Goal: Task Accomplishment & Management: Manage account settings

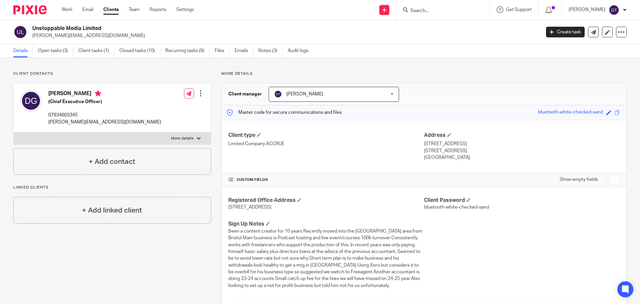
click at [457, 11] on input "Search" at bounding box center [440, 11] width 60 height 6
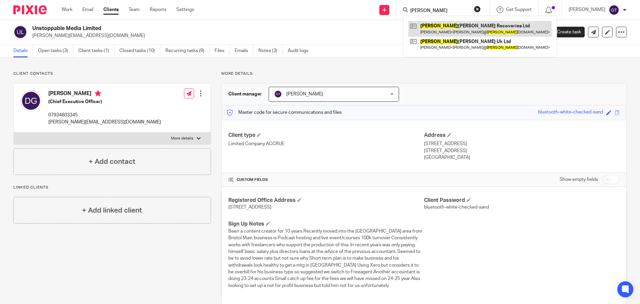
type input "slater"
click at [454, 28] on link at bounding box center [480, 28] width 143 height 15
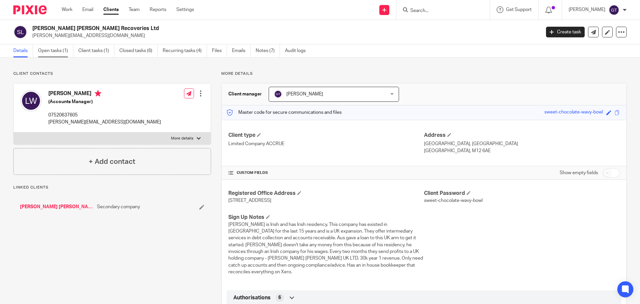
click at [55, 47] on link "Open tasks (1)" at bounding box center [55, 50] width 35 height 13
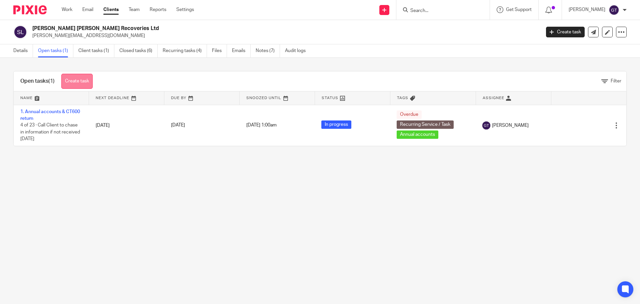
click at [86, 76] on link "Create task" at bounding box center [76, 81] width 31 height 15
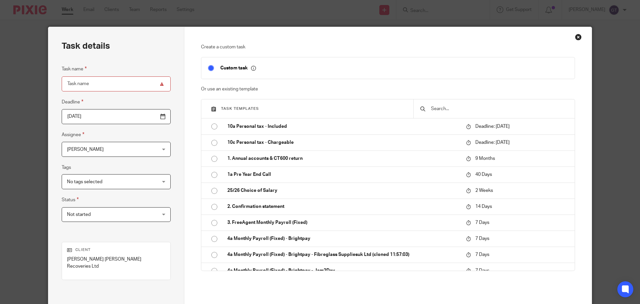
click at [439, 111] on input "text" at bounding box center [500, 108] width 138 height 7
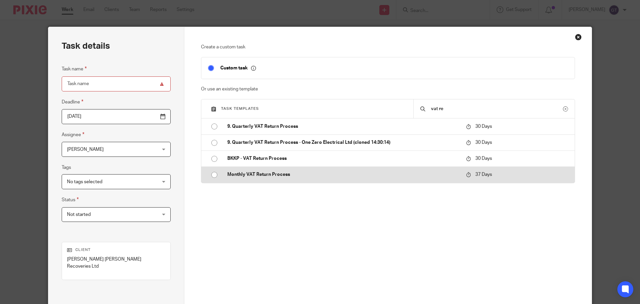
type input "vat re"
click at [258, 173] on p "Monthly VAT Return Process" at bounding box center [343, 174] width 232 height 7
type input "2025-09-20"
type input "Monthly VAT Return Process"
checkbox input "false"
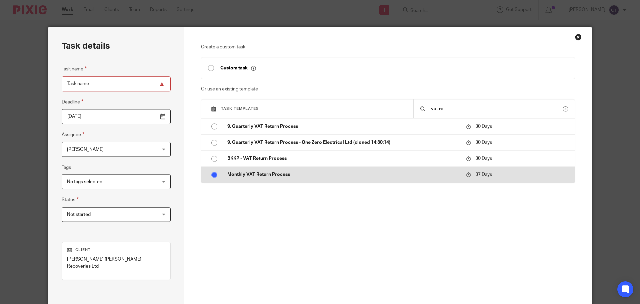
radio input "true"
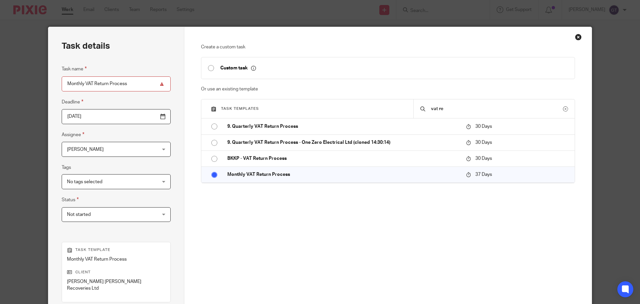
drag, startPoint x: 454, startPoint y: 107, endPoint x: 391, endPoint y: 104, distance: 63.5
click at [391, 104] on div "Task templates vat re" at bounding box center [388, 108] width 374 height 19
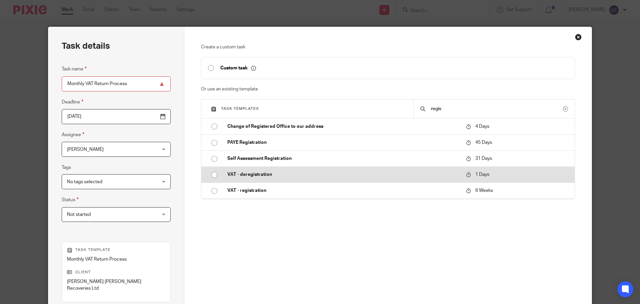
type input "regis"
click at [254, 172] on p "VAT - deregistration" at bounding box center [343, 174] width 232 height 7
type input "2025-08-15"
type input "VAT - deregistration"
radio input "true"
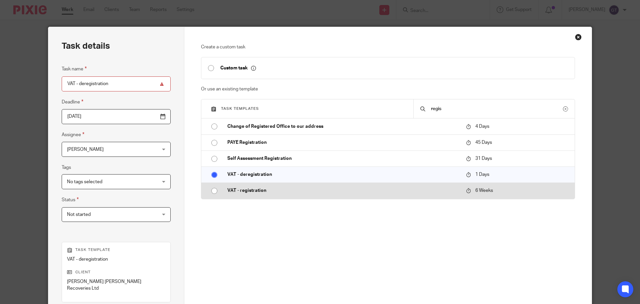
click at [254, 191] on p "VAT - registration" at bounding box center [343, 190] width 232 height 7
type input "2025-09-25"
type input "VAT - registration"
radio input "false"
radio input "true"
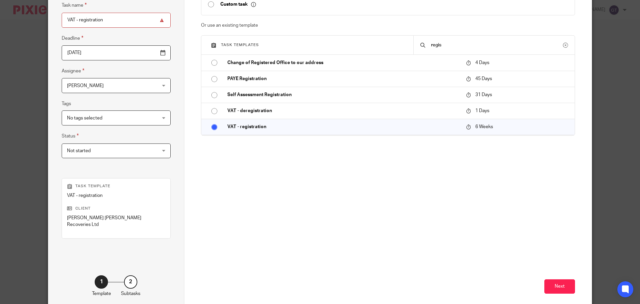
scroll to position [90, 0]
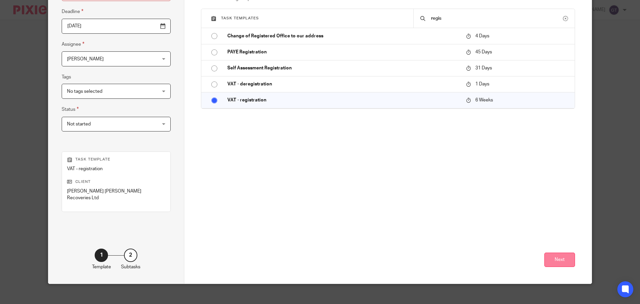
click at [558, 252] on button "Next" at bounding box center [560, 259] width 31 height 14
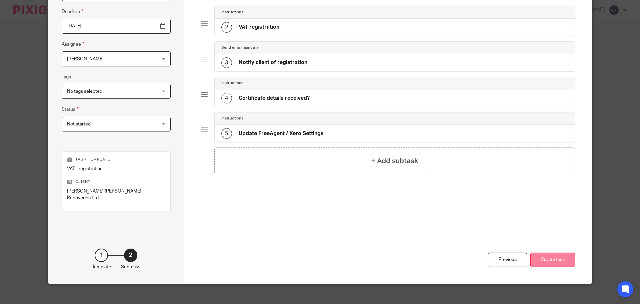
click at [560, 253] on button "Create task" at bounding box center [553, 259] width 45 height 14
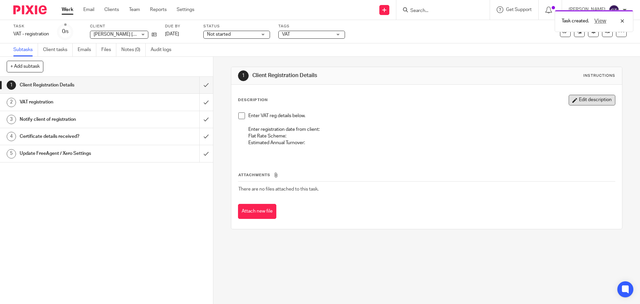
click at [582, 103] on button "Edit description" at bounding box center [592, 100] width 47 height 11
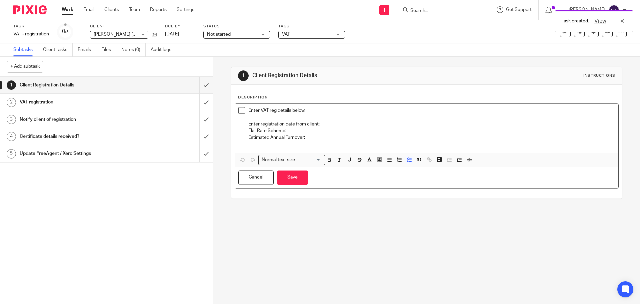
click at [332, 124] on p "Enter registration date from client:" at bounding box center [431, 124] width 367 height 7
drag, startPoint x: 333, startPoint y: 123, endPoint x: 349, endPoint y: 123, distance: 16.0
click at [349, 123] on p "Enter registration date from client: 01/09/2023" at bounding box center [431, 124] width 367 height 7
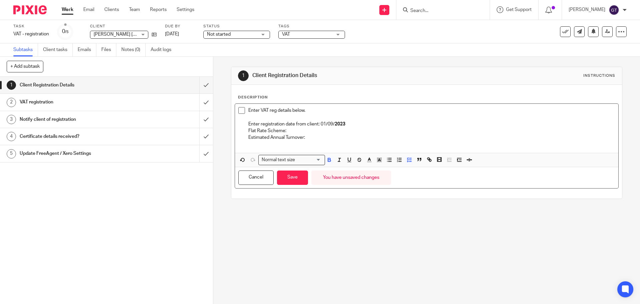
click at [339, 134] on p "Estimated Annual Turnover:" at bounding box center [431, 137] width 367 height 7
click at [299, 131] on p "Flat Rate Scheme:" at bounding box center [431, 130] width 367 height 7
click at [297, 182] on button "Save" at bounding box center [292, 177] width 31 height 14
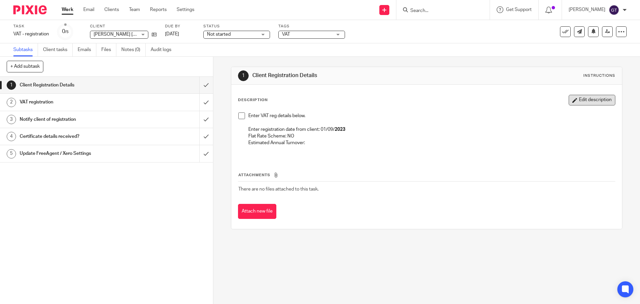
click at [573, 99] on icon "button" at bounding box center [575, 100] width 5 height 5
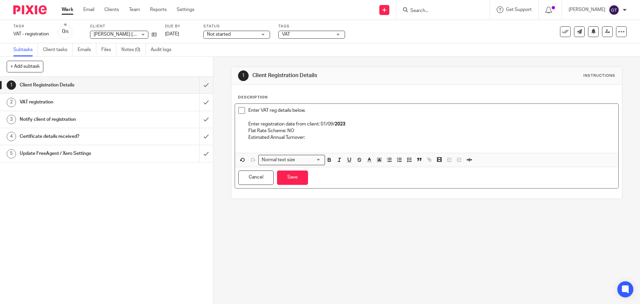
click at [321, 140] on p "Estimated Annual Turnover:" at bounding box center [431, 137] width 367 height 7
click at [294, 172] on button "Save" at bounding box center [292, 177] width 31 height 14
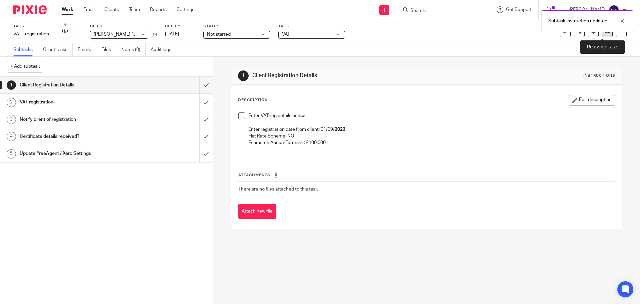
click at [603, 35] on link at bounding box center [607, 31] width 11 height 11
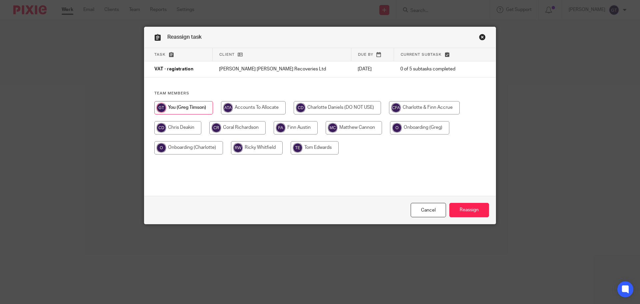
click at [246, 128] on input "radio" at bounding box center [237, 127] width 56 height 13
radio input "true"
click at [480, 209] on input "Reassign" at bounding box center [470, 210] width 40 height 14
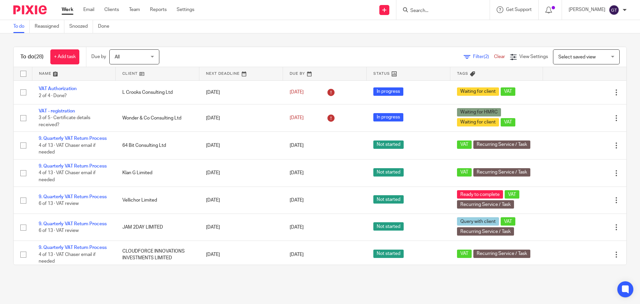
click at [437, 11] on input "Search" at bounding box center [440, 11] width 60 height 6
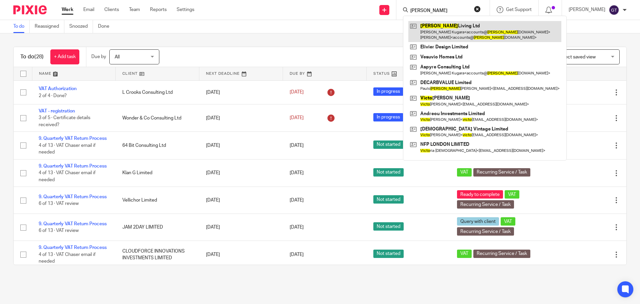
type input "vito"
click at [446, 33] on link at bounding box center [485, 31] width 153 height 21
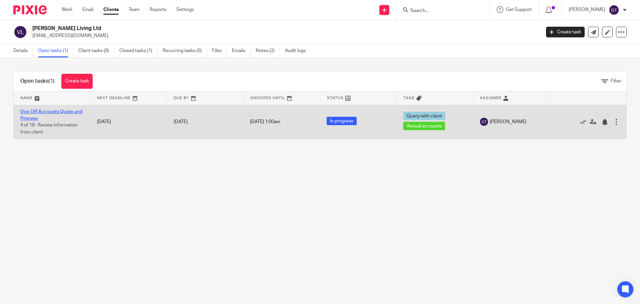
click at [30, 116] on link "One Off Accounts Quote and Process" at bounding box center [51, 114] width 62 height 11
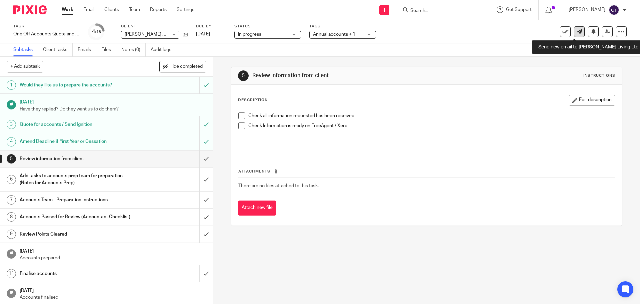
click at [577, 29] on link at bounding box center [579, 31] width 11 height 11
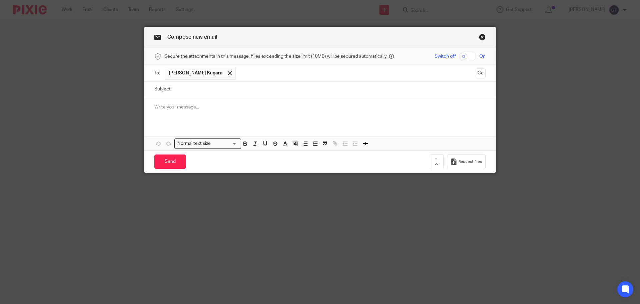
click at [184, 109] on p at bounding box center [320, 107] width 332 height 7
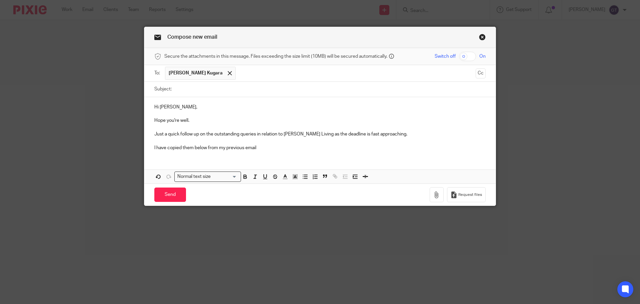
click at [176, 104] on p "Hi [PERSON_NAME]," at bounding box center [320, 107] width 332 height 7
drag, startPoint x: 193, startPoint y: 119, endPoint x: 179, endPoint y: 120, distance: 13.7
click at [179, 120] on p "Hope you're well." at bounding box center [320, 120] width 332 height 7
click at [228, 71] on span at bounding box center [230, 73] width 4 height 4
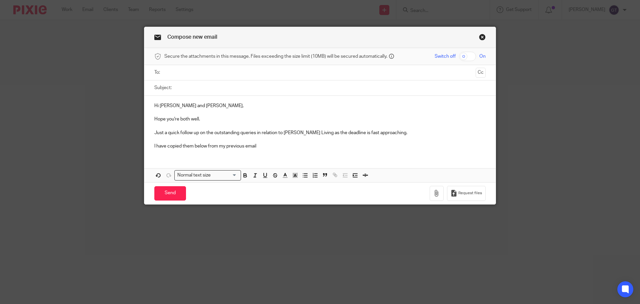
click at [199, 74] on input "text" at bounding box center [320, 73] width 307 height 8
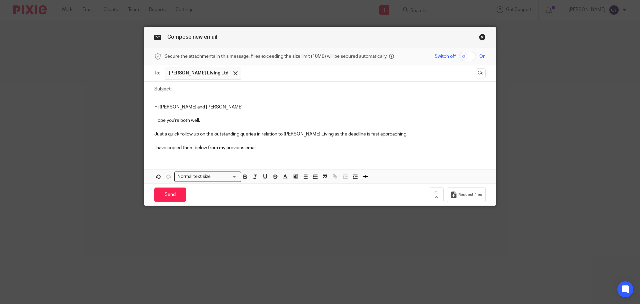
click at [186, 91] on input "Subject:" at bounding box center [330, 89] width 311 height 15
type input "V"
type input "Urgent: Vito Living outstanding queries"
click at [265, 148] on p "I have copied them below from my previous email" at bounding box center [320, 147] width 332 height 7
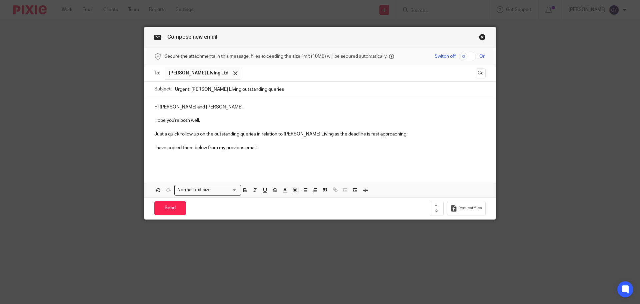
click at [176, 159] on p at bounding box center [320, 161] width 332 height 7
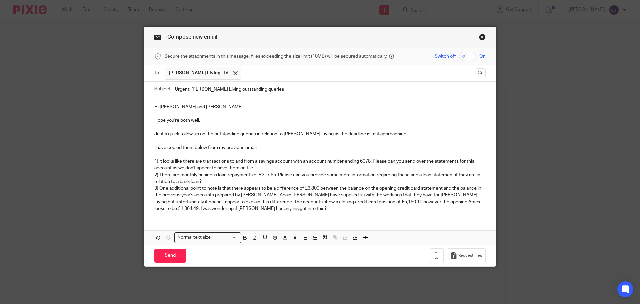
click at [265, 169] on p "1) It looks like there are transactions to and from a savings account with an a…" at bounding box center [320, 165] width 332 height 14
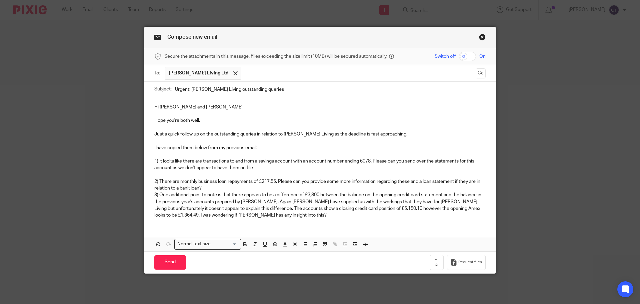
click at [228, 185] on p "2) There are monthly business loan repayments of £217.55. Please can you provid…" at bounding box center [320, 185] width 332 height 14
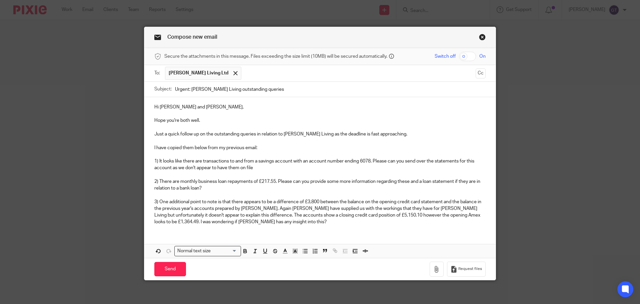
click at [262, 220] on p "3) One additional point to note is that there appears to be a difference of £3,…" at bounding box center [320, 211] width 332 height 27
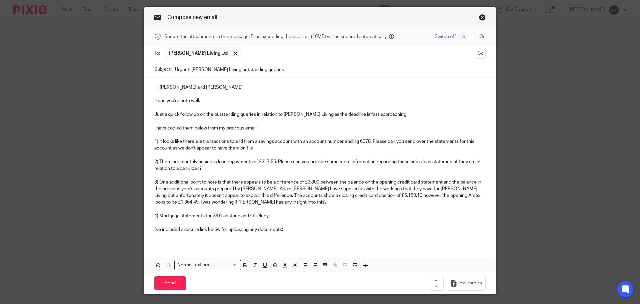
scroll to position [33, 0]
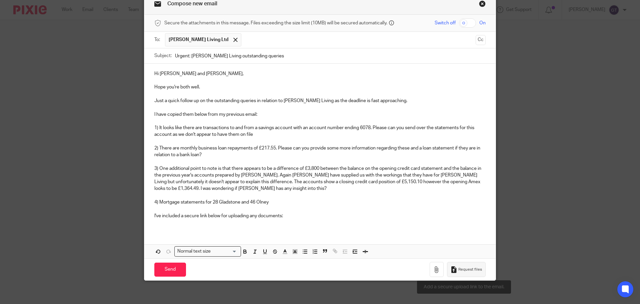
click at [465, 268] on span "Request files" at bounding box center [471, 269] width 24 height 5
click at [251, 39] on input "text" at bounding box center [359, 39] width 228 height 13
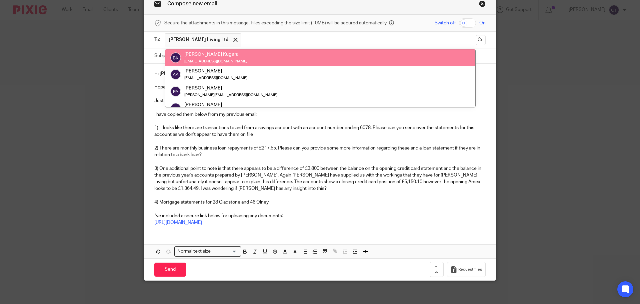
paste input "berlinda@vitoliving.co.uk"
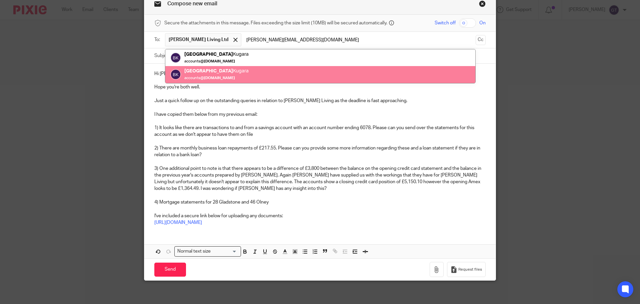
type input "berlinda@vitoliving.co.uk"
click at [205, 127] on p "1) It looks like there are transactions to and from a savings account with an a…" at bounding box center [320, 131] width 332 height 14
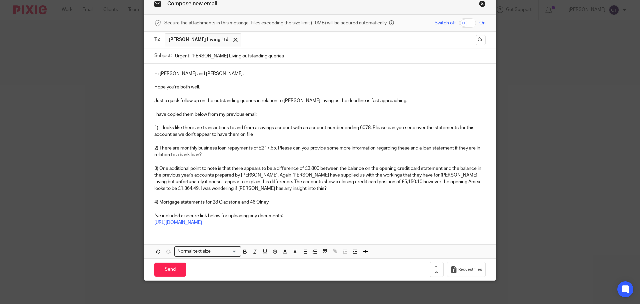
click at [245, 37] on input "text" at bounding box center [359, 39] width 228 height 13
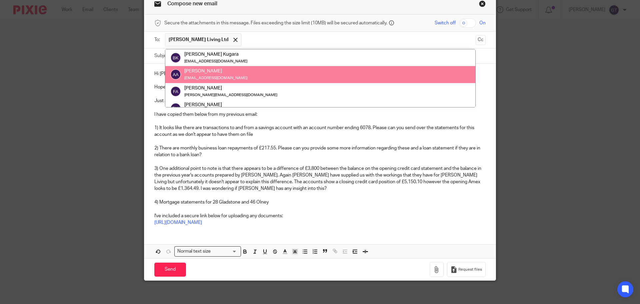
click at [245, 39] on input "text" at bounding box center [359, 39] width 228 height 13
paste input "berlinda@vitoliving.co.uk"
type input "berlinda@vitoliving.co.uk"
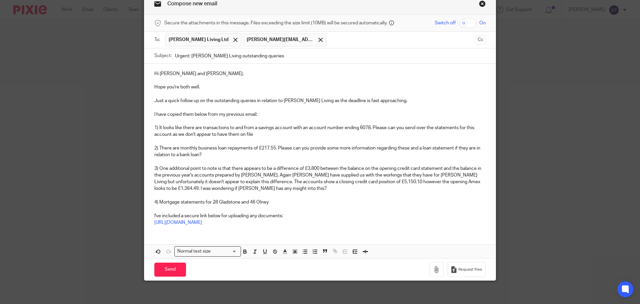
click at [232, 91] on p at bounding box center [320, 94] width 332 height 7
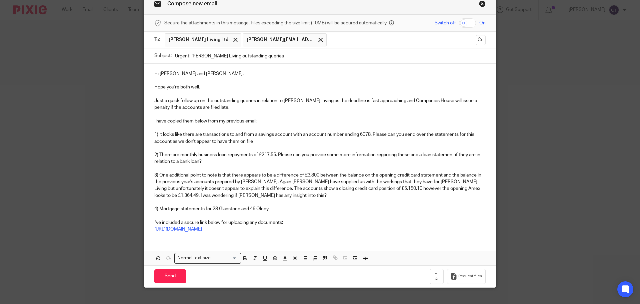
drag, startPoint x: 166, startPoint y: 274, endPoint x: 195, endPoint y: 258, distance: 33.1
click at [166, 274] on input "Send" at bounding box center [170, 276] width 32 height 14
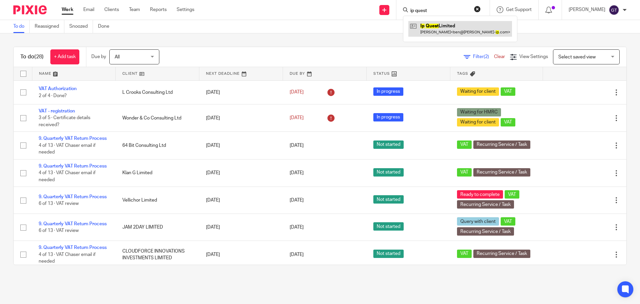
type input "ip quest"
click at [438, 28] on link at bounding box center [461, 28] width 104 height 15
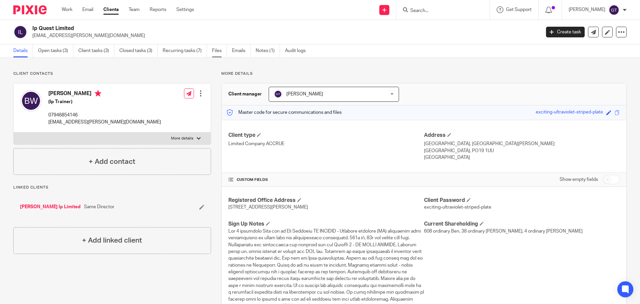
click at [219, 52] on link "Files" at bounding box center [219, 50] width 15 height 13
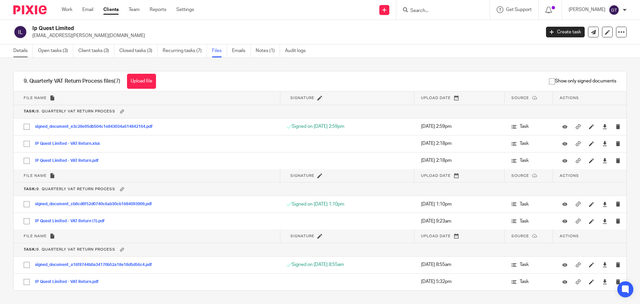
click at [28, 51] on link "Details" at bounding box center [23, 50] width 20 height 13
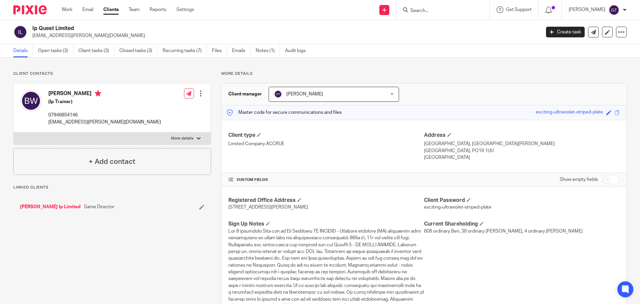
scroll to position [133, 0]
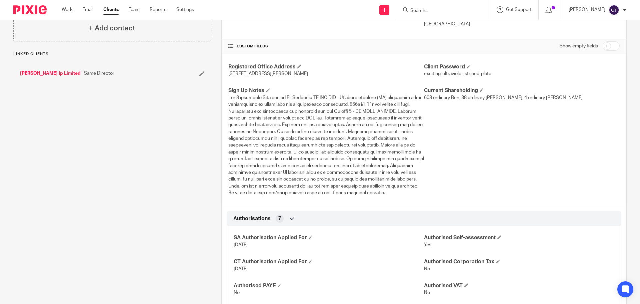
click at [606, 46] on input "checkbox" at bounding box center [611, 45] width 17 height 9
checkbox input "true"
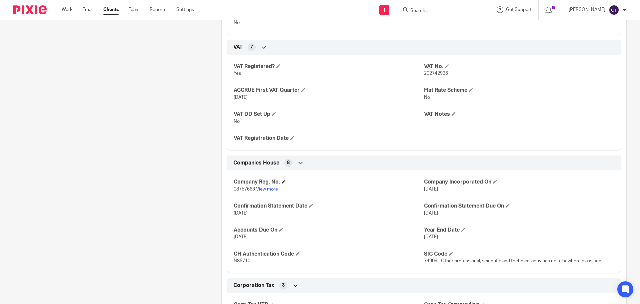
scroll to position [767, 0]
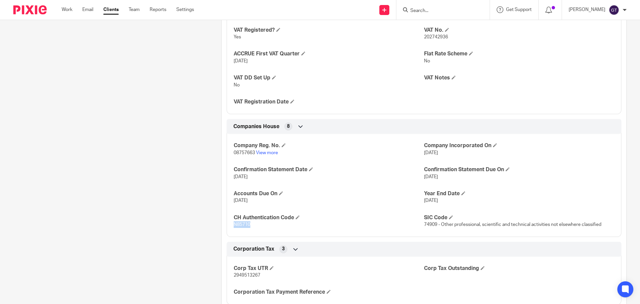
drag, startPoint x: 234, startPoint y: 224, endPoint x: 249, endPoint y: 224, distance: 15.7
click at [249, 224] on div "Company Reg. No. 08757663 View more Company Incorporated On [DATE] Confirmation…" at bounding box center [424, 183] width 395 height 108
copy span "N85710"
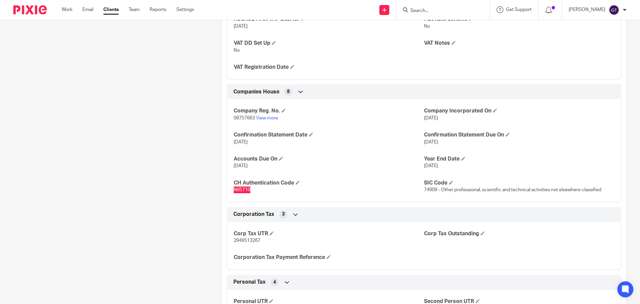
scroll to position [834, 0]
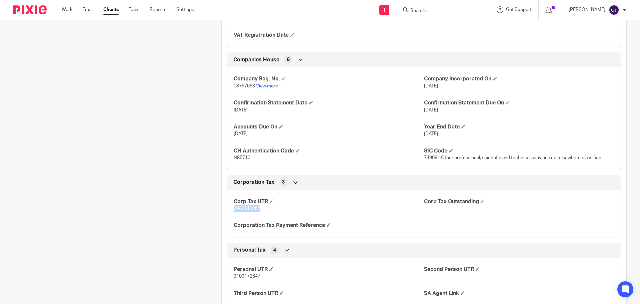
drag, startPoint x: 231, startPoint y: 209, endPoint x: 271, endPoint y: 210, distance: 39.4
click at [271, 210] on div "Corp Tax UTR 2949513267 Corp Tax Outstanding Corporation Tax Payment Reference" at bounding box center [424, 211] width 395 height 53
copy span "2949513267"
